Goal: Transaction & Acquisition: Purchase product/service

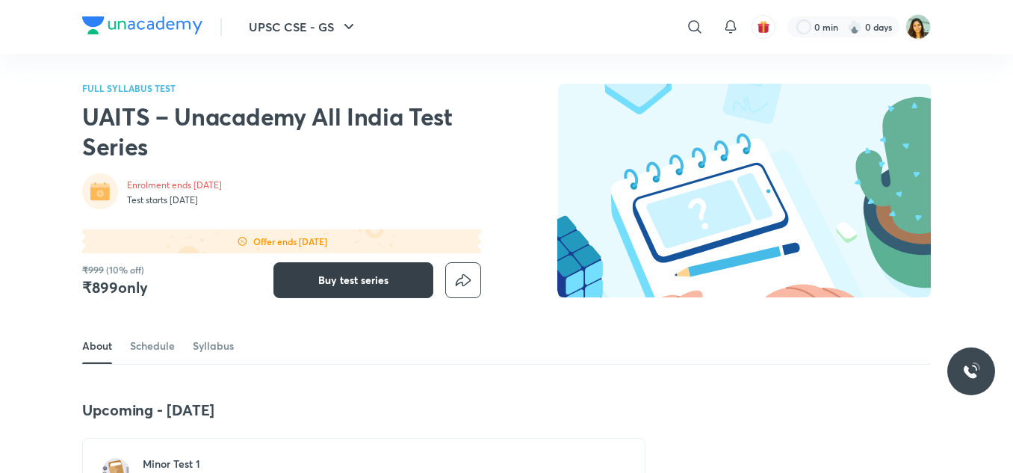
click at [344, 275] on span "Buy test series" at bounding box center [353, 280] width 70 height 15
